Goal: Navigation & Orientation: Find specific page/section

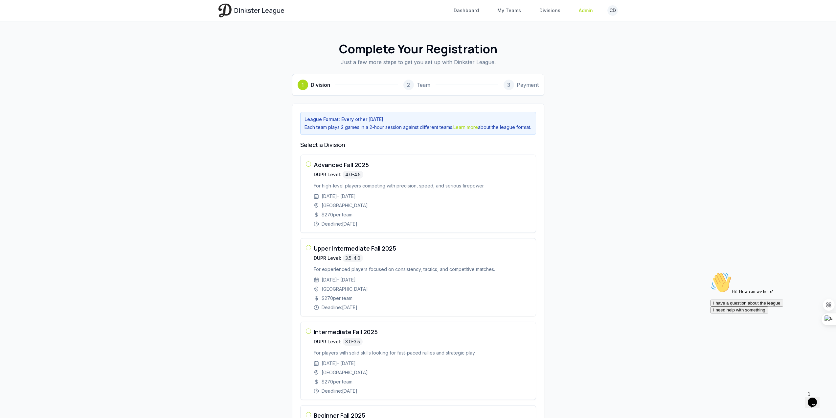
click at [584, 10] on link "Admin" at bounding box center [586, 11] width 22 height 12
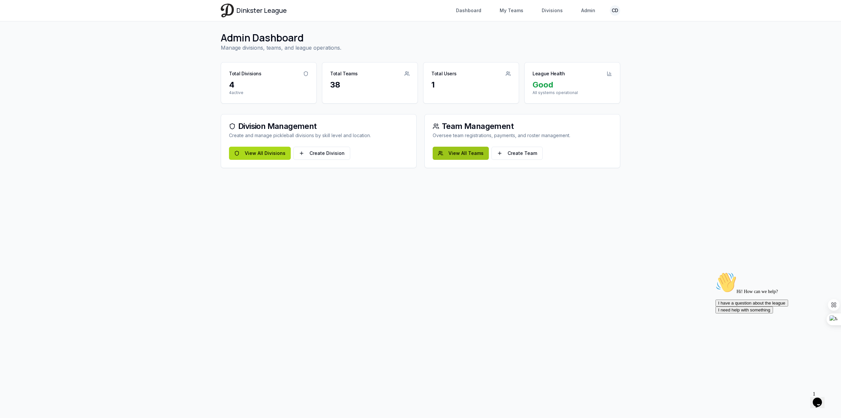
click at [468, 150] on link "View All Teams" at bounding box center [461, 153] width 56 height 13
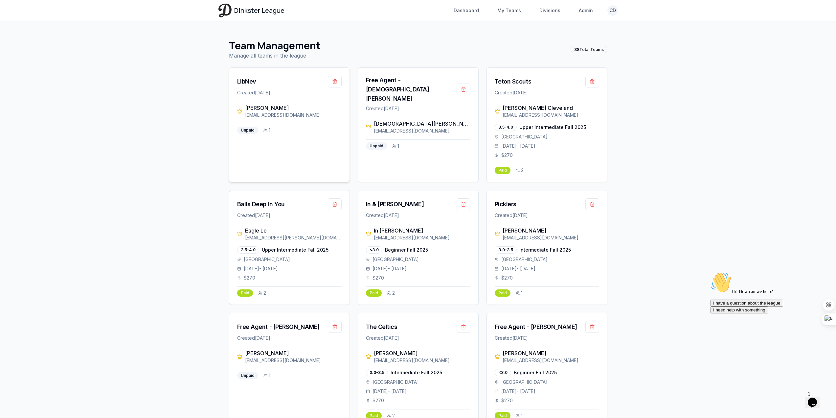
click at [247, 135] on div "[PERSON_NAME] [EMAIL_ADDRESS][DOMAIN_NAME] Unpaid 1" at bounding box center [289, 123] width 120 height 38
click at [517, 80] on div "Teton Scouts" at bounding box center [513, 81] width 37 height 9
click at [548, 10] on link "Divisions" at bounding box center [550, 11] width 29 height 12
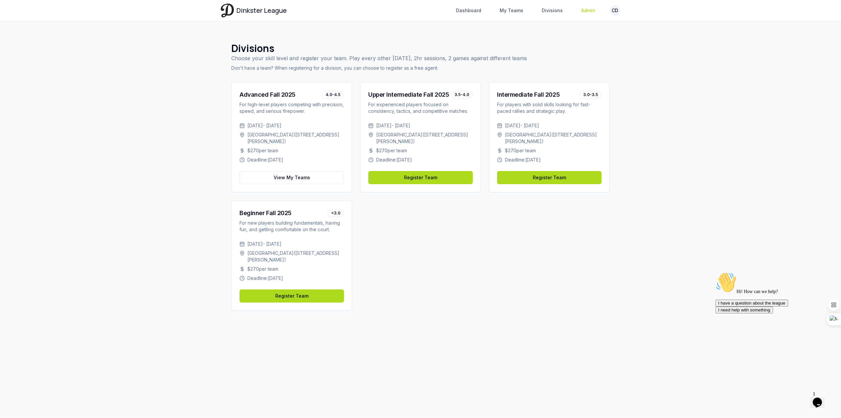
click at [585, 9] on link "Admin" at bounding box center [588, 11] width 22 height 12
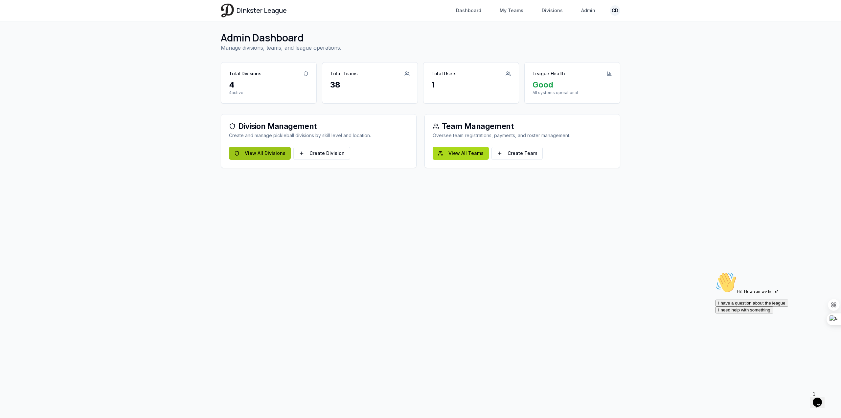
click at [256, 156] on link "View All Divisions" at bounding box center [260, 153] width 62 height 13
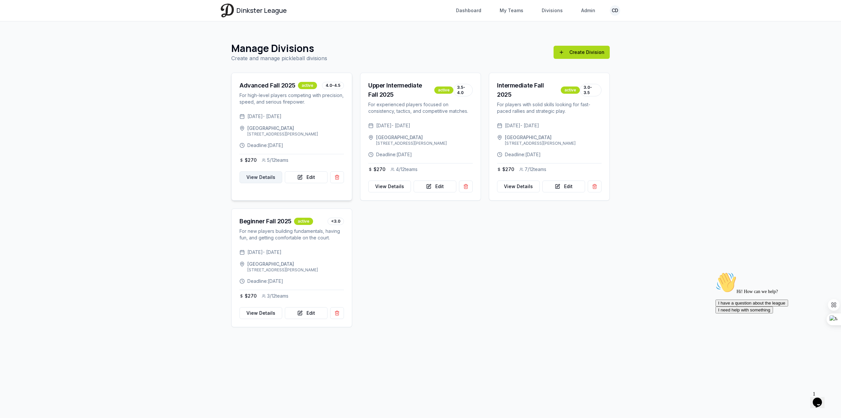
click at [264, 183] on link "View Details" at bounding box center [261, 177] width 43 height 12
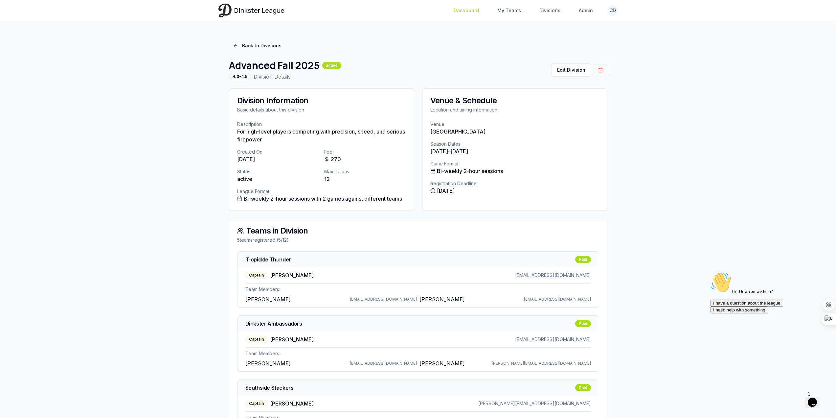
click at [462, 13] on link "Dashboard" at bounding box center [466, 11] width 33 height 12
